Goal: Information Seeking & Learning: Learn about a topic

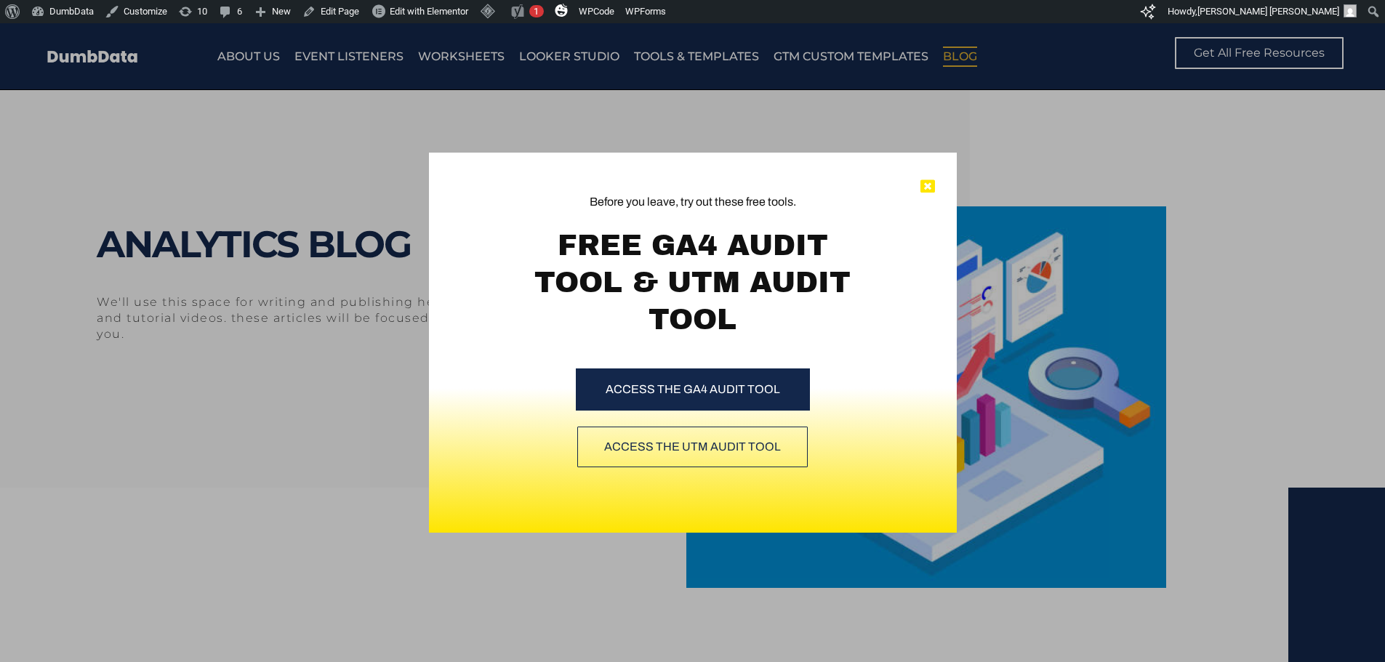
click at [929, 187] on icon at bounding box center [927, 187] width 15 height 15
